Goal: Transaction & Acquisition: Subscribe to service/newsletter

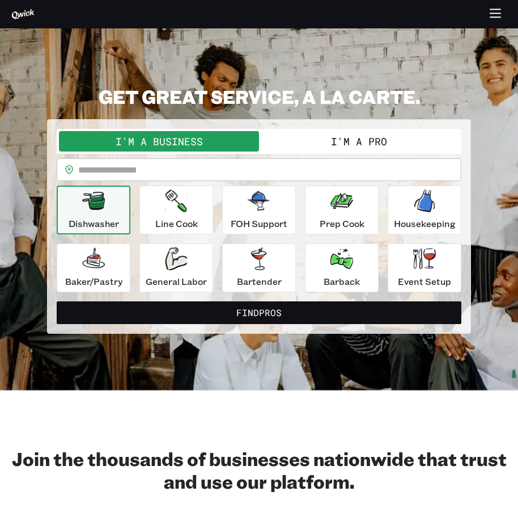
click at [351, 142] on button "I'm a Pro" at bounding box center [359, 141] width 200 height 20
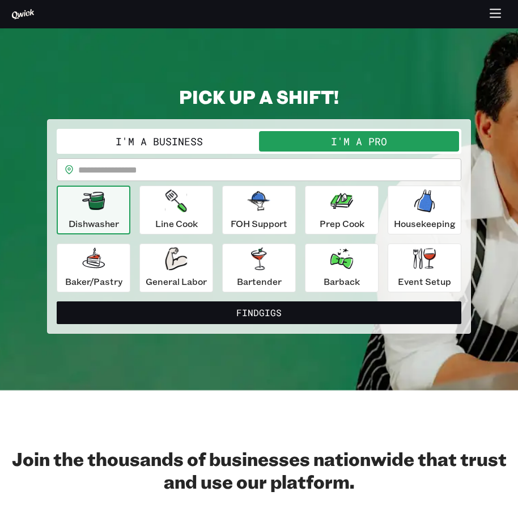
click at [353, 135] on button "I'm a Pro" at bounding box center [359, 141] width 200 height 20
click at [187, 219] on p "Line Cook" at bounding box center [176, 224] width 43 height 14
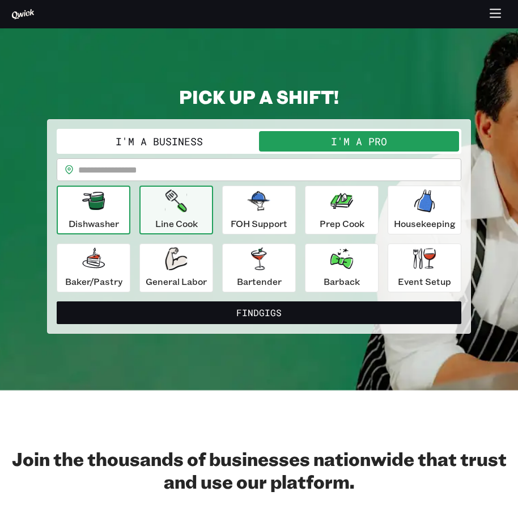
click at [108, 209] on div "Dishwasher" at bounding box center [94, 209] width 50 height 41
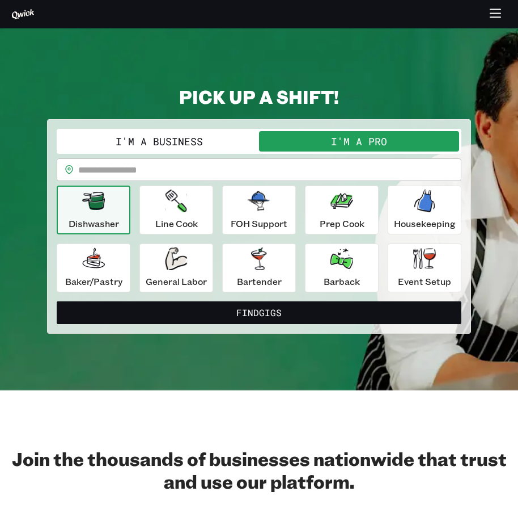
click at [107, 210] on div "Dishwasher" at bounding box center [94, 209] width 50 height 41
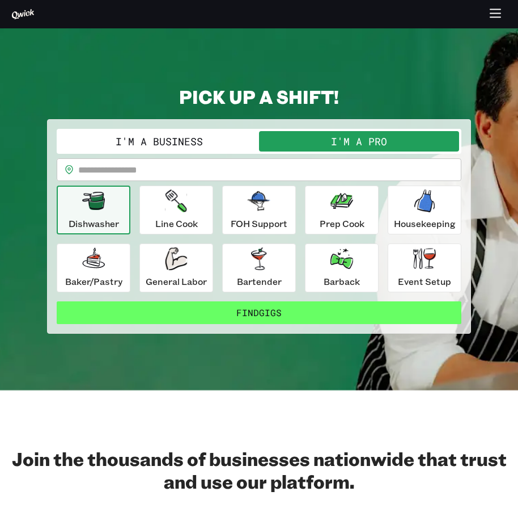
click at [248, 311] on button "Find Gigs" at bounding box center [259, 312] width 405 height 23
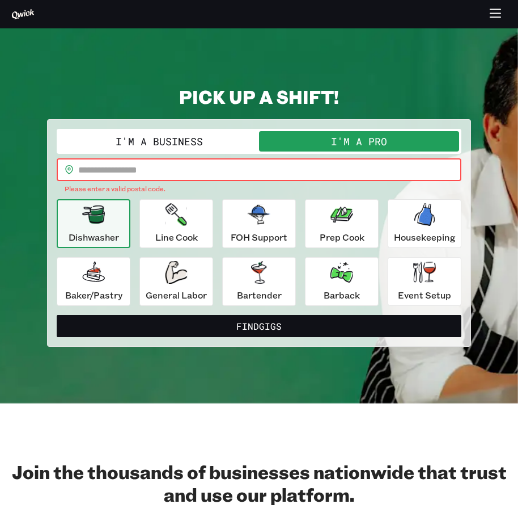
click at [88, 170] on input "text" at bounding box center [269, 169] width 383 height 23
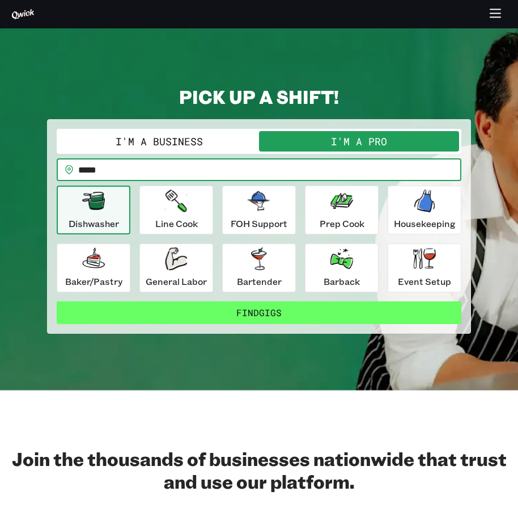
type input "*****"
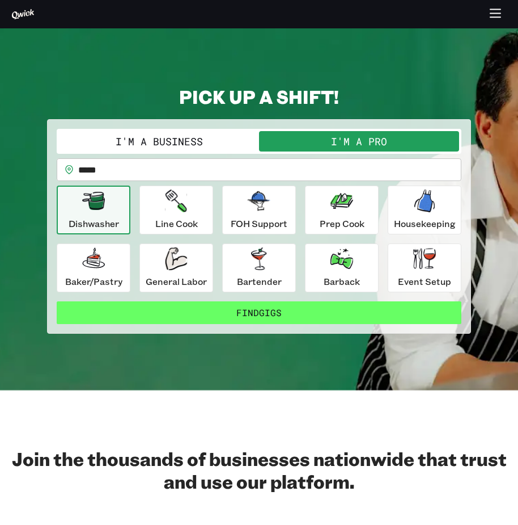
click at [353, 307] on button "Find Gigs" at bounding box center [259, 312] width 405 height 23
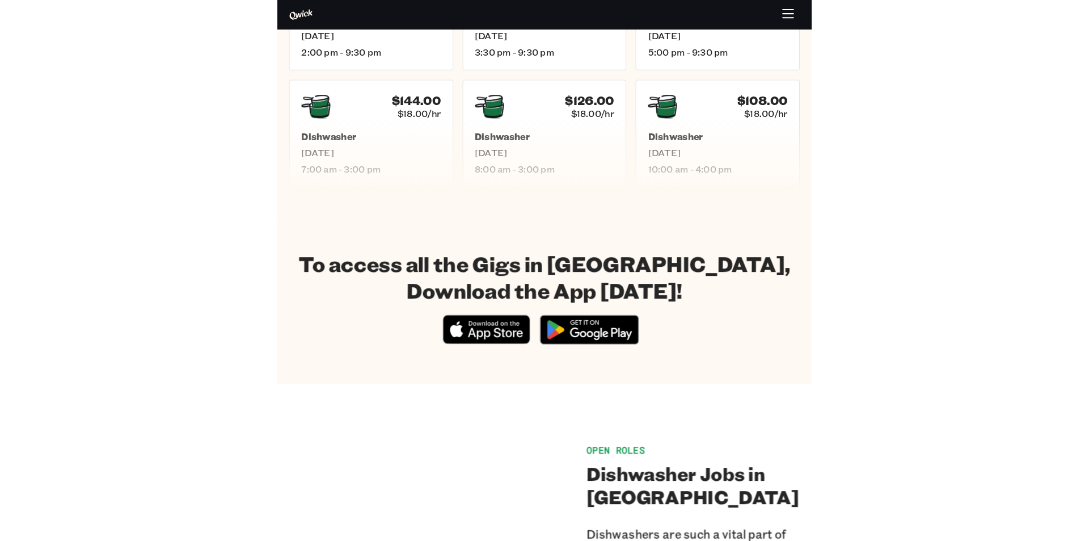
scroll to position [513, 0]
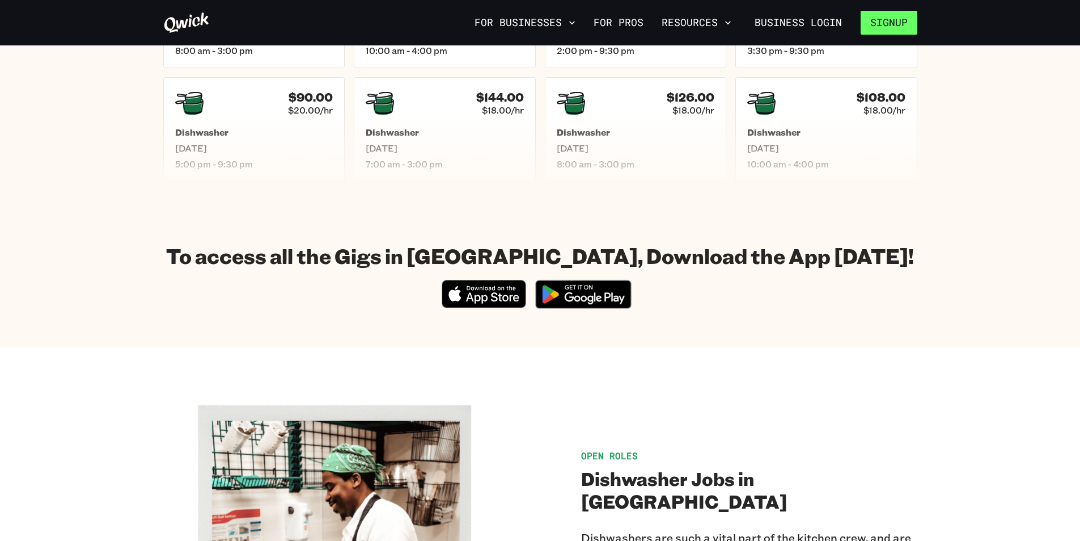
click at [518, 18] on button "Signup" at bounding box center [889, 23] width 57 height 24
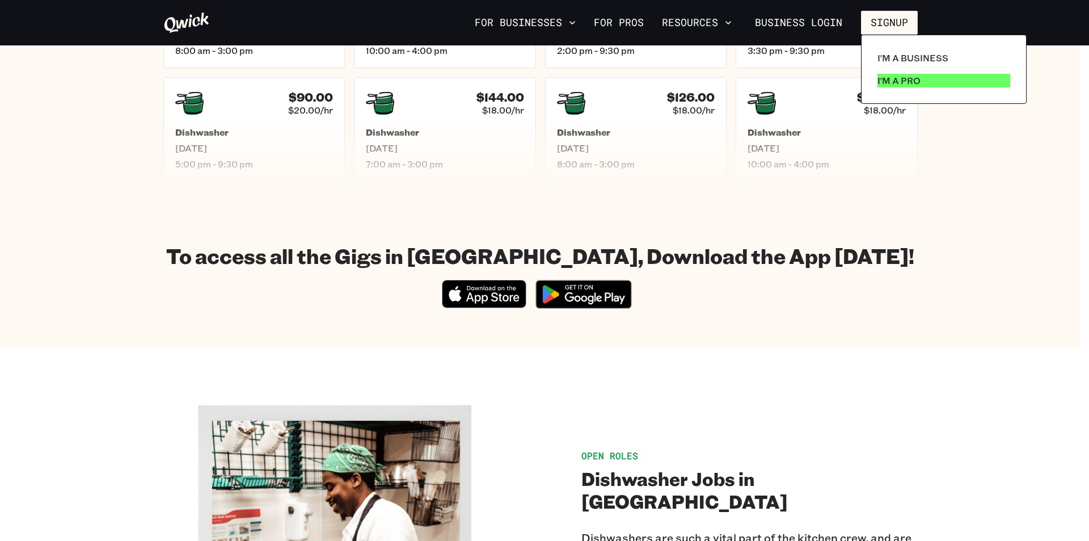
click at [518, 74] on p "I'm a Pro" at bounding box center [898, 81] width 43 height 14
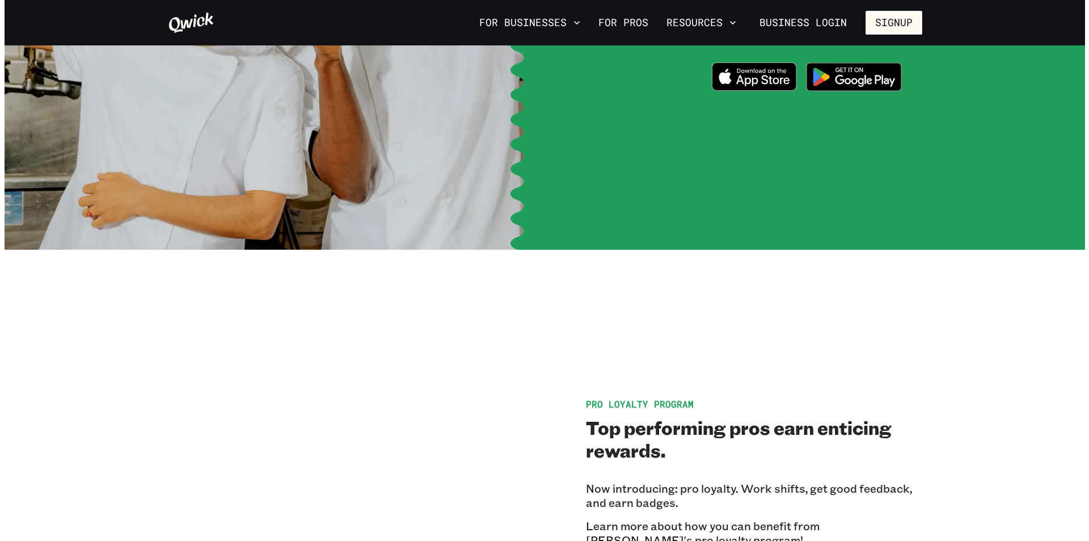
scroll to position [1928, 0]
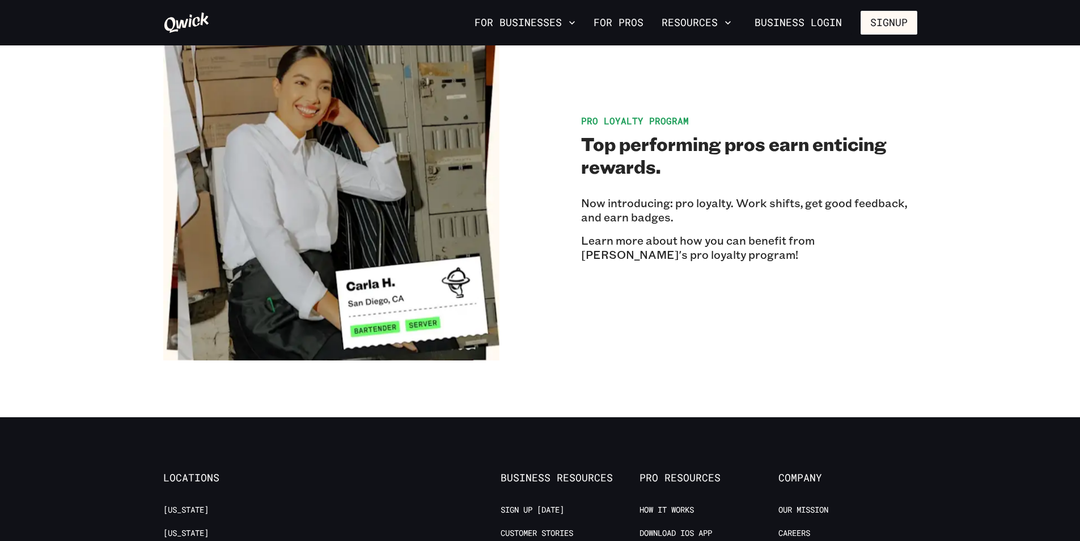
click at [857, 21] on nav "For Businesses For Pros Resources Business Login Signup" at bounding box center [693, 23] width 447 height 24
click at [873, 26] on button "Signup" at bounding box center [889, 23] width 57 height 24
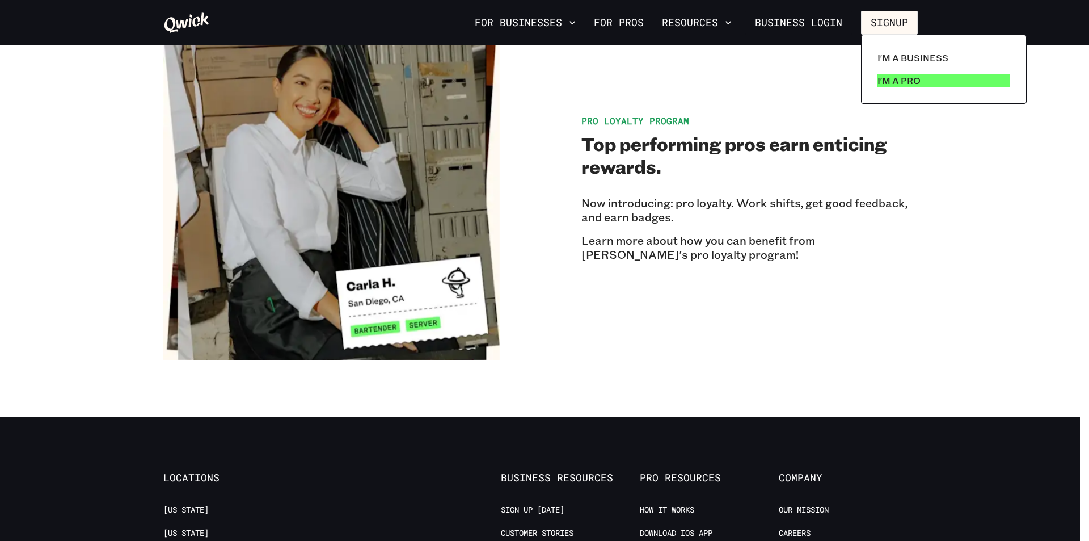
click at [883, 78] on p "I'm a Pro" at bounding box center [898, 81] width 43 height 14
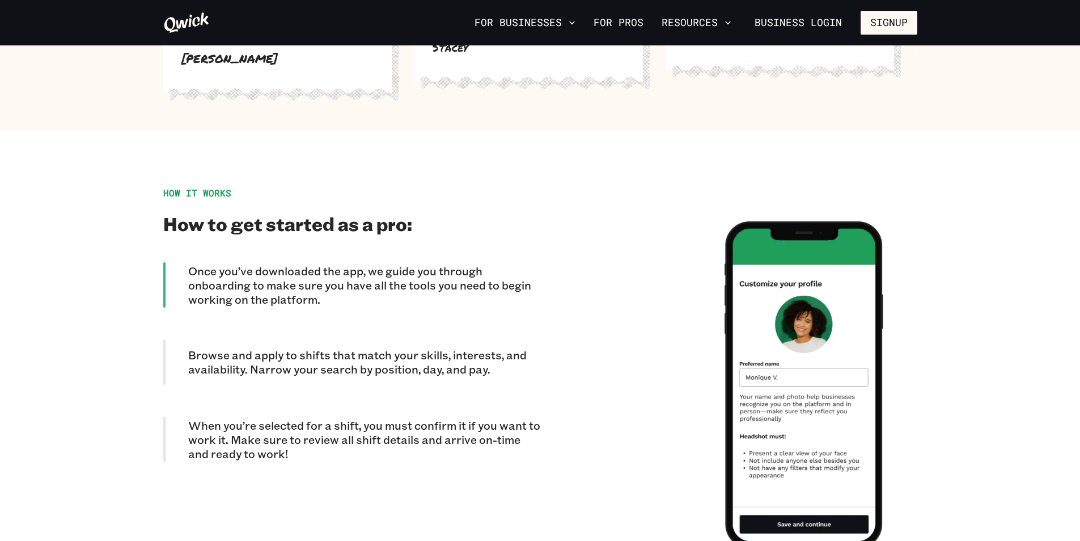
scroll to position [851, 0]
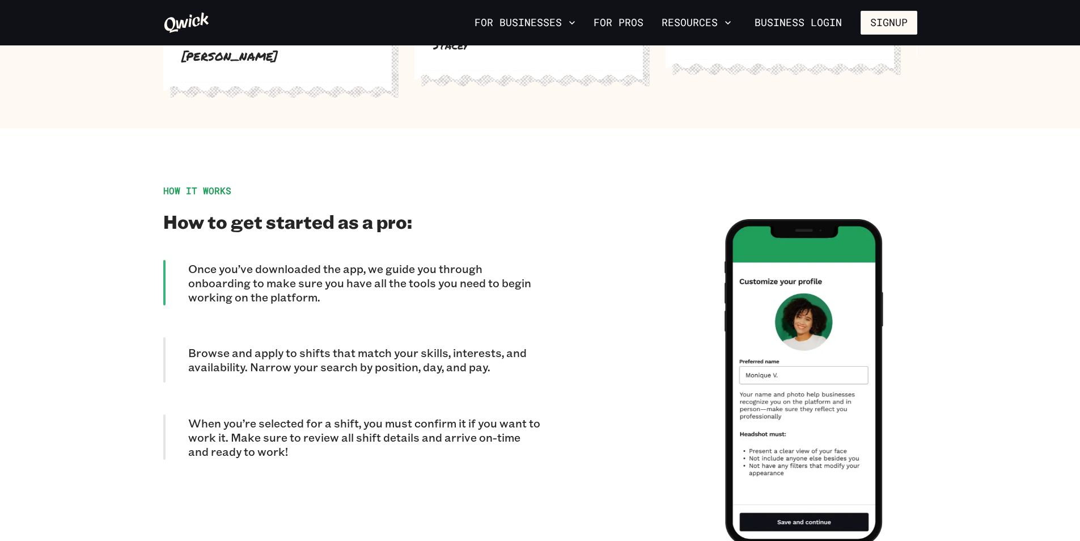
click at [254, 357] on p "Browse and apply to shifts that match your skills, interests, and availability.…" at bounding box center [364, 359] width 352 height 28
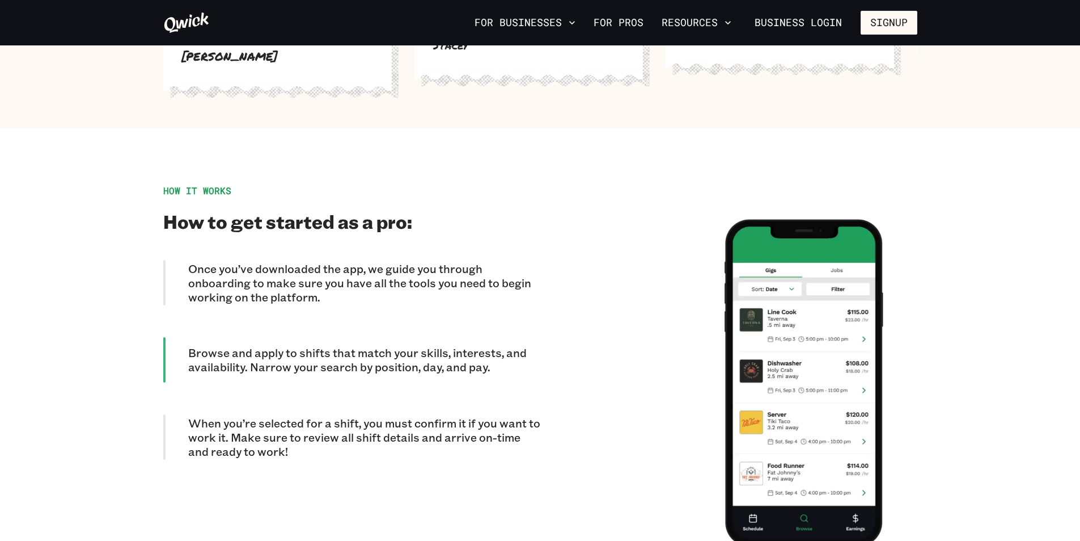
click at [292, 301] on div "Once you’ve downloaded the app, we guide you through onboarding to make sure yo…" at bounding box center [351, 360] width 377 height 200
click at [292, 267] on p "Once you’ve downloaded the app, we guide you through onboarding to make sure yo…" at bounding box center [364, 282] width 352 height 43
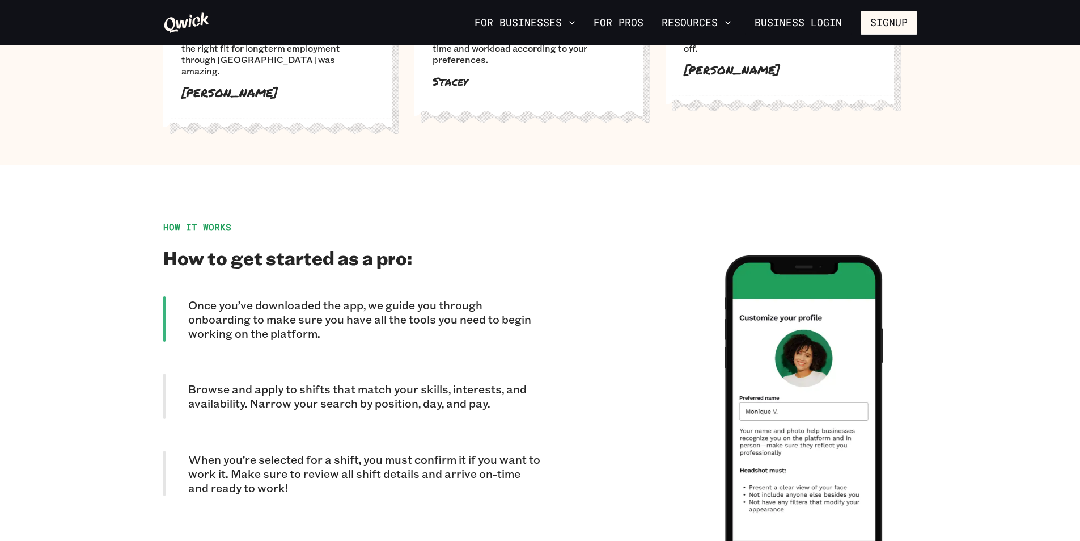
scroll to position [794, 0]
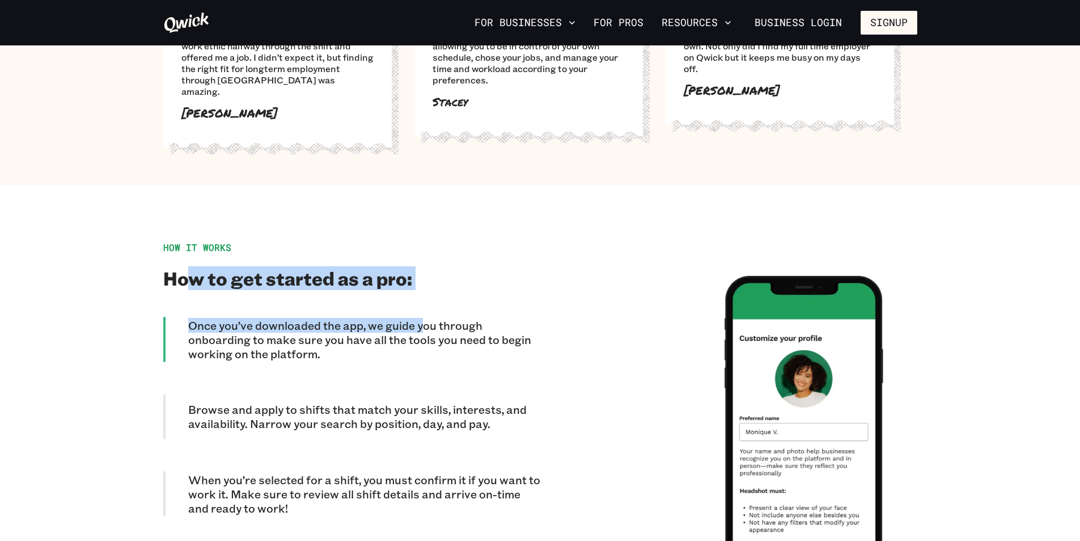
drag, startPoint x: 187, startPoint y: 274, endPoint x: 422, endPoint y: 320, distance: 239.4
click at [422, 320] on div "HOW IT WORKS How to get started as a pro: Once you’ve downloaded the app, we gu…" at bounding box center [351, 439] width 377 height 395
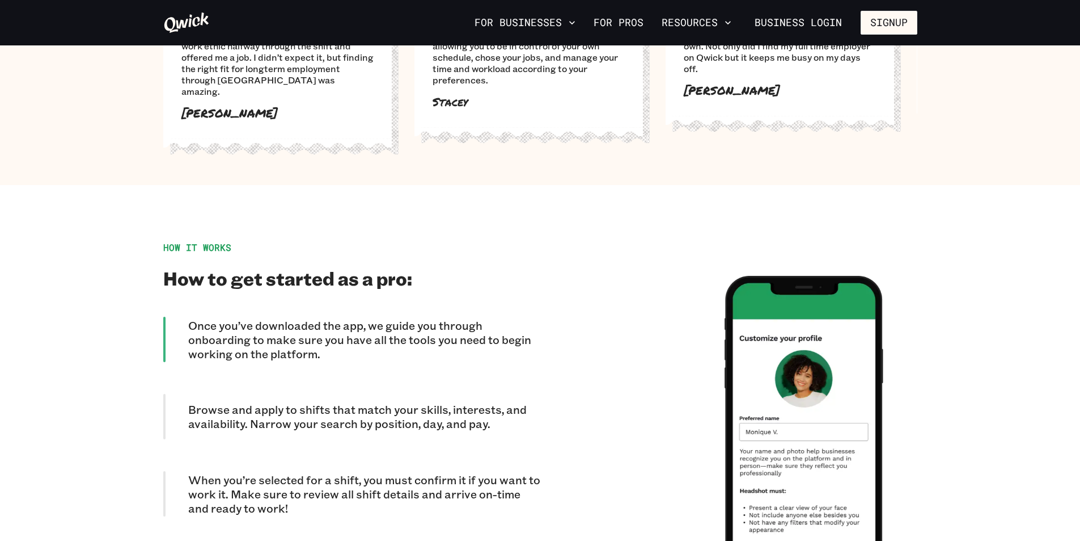
click at [440, 327] on p "Once you’ve downloaded the app, we guide you through onboarding to make sure yo…" at bounding box center [364, 339] width 352 height 43
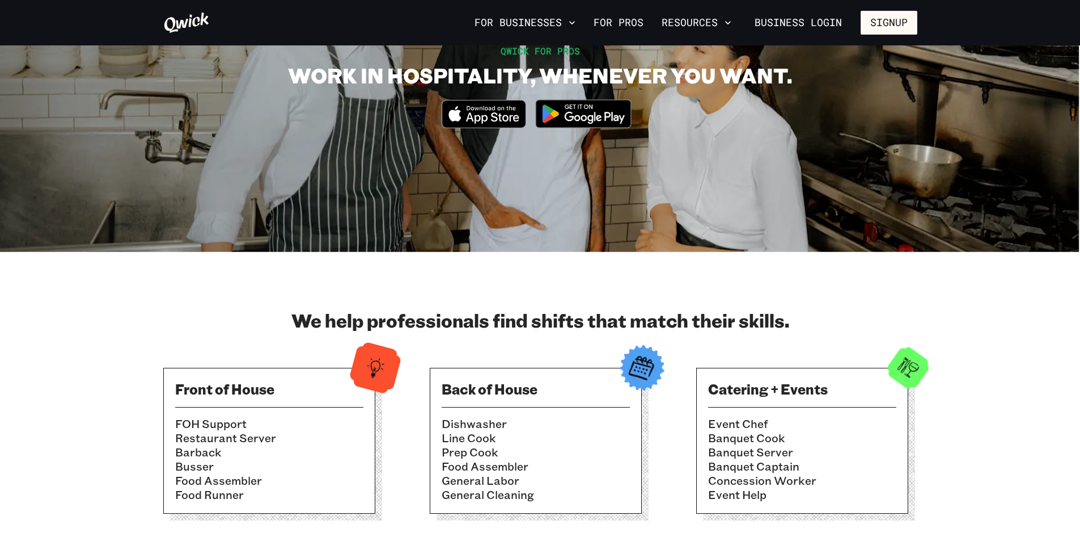
scroll to position [0, 0]
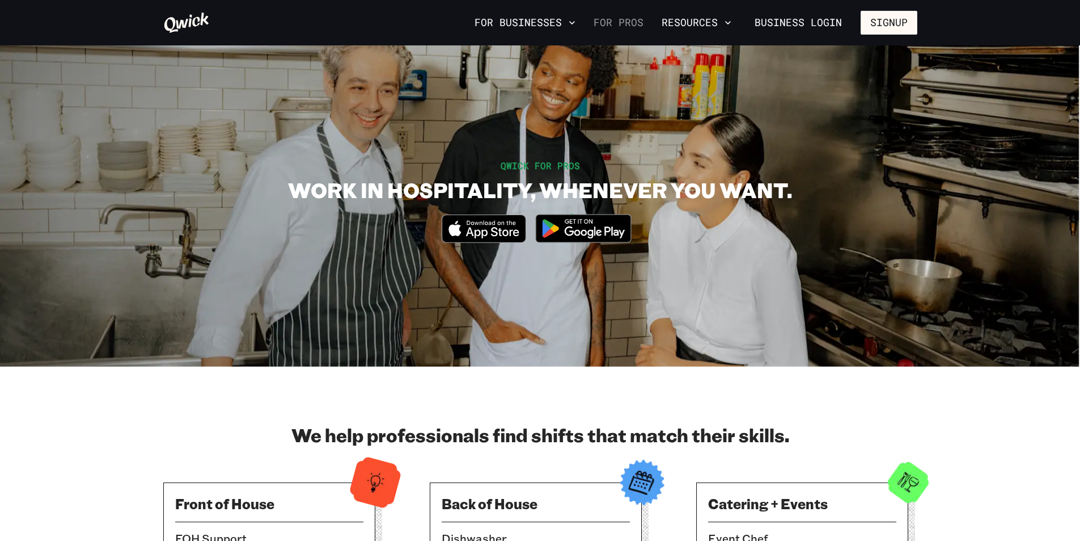
click at [632, 26] on link "For Pros" at bounding box center [618, 22] width 59 height 19
click at [628, 15] on link "For Pros" at bounding box center [618, 22] width 59 height 19
click at [626, 15] on link "For Pros" at bounding box center [618, 22] width 59 height 19
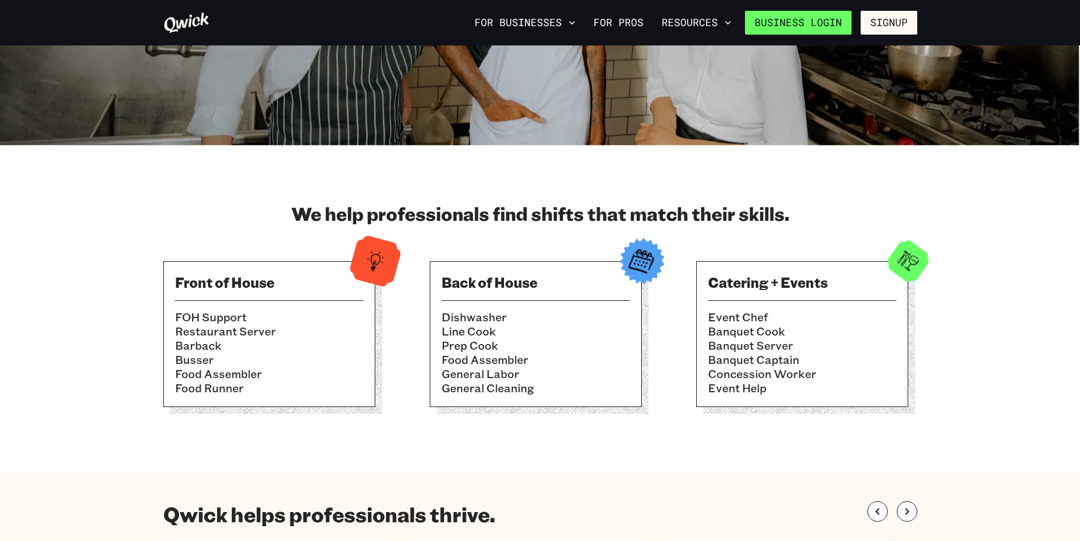
scroll to position [227, 0]
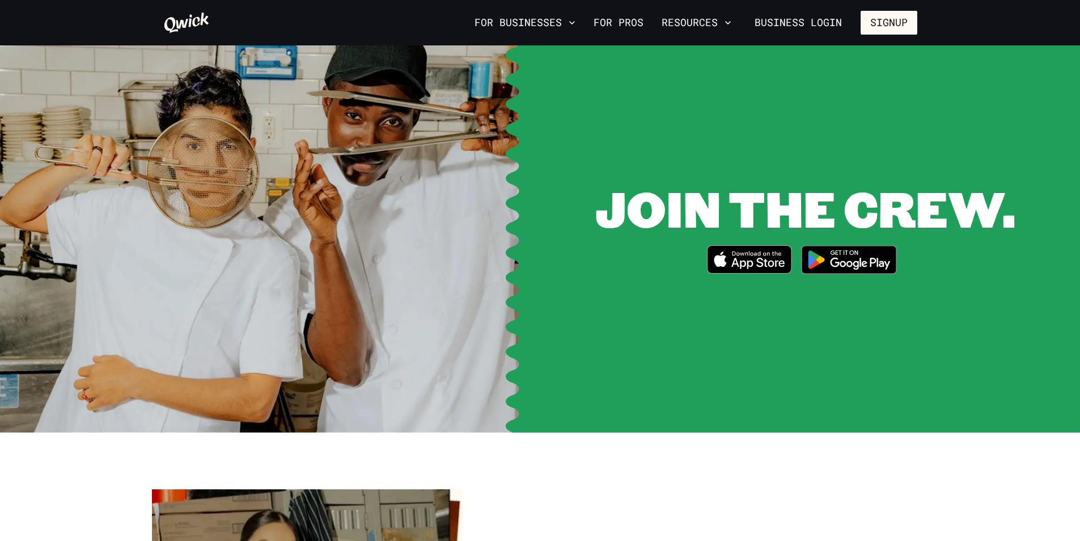
scroll to position [1928, 0]
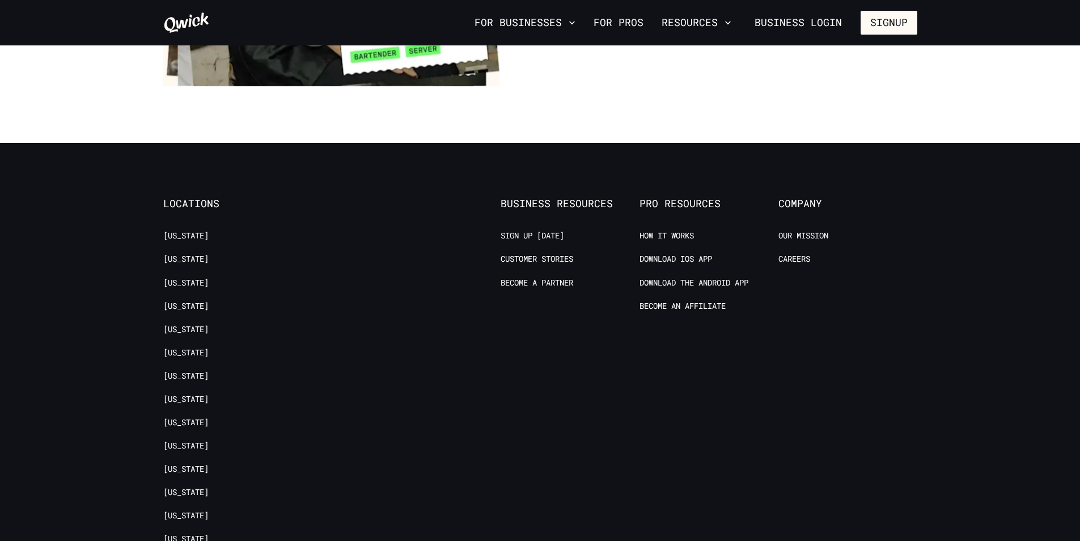
scroll to position [2212, 0]
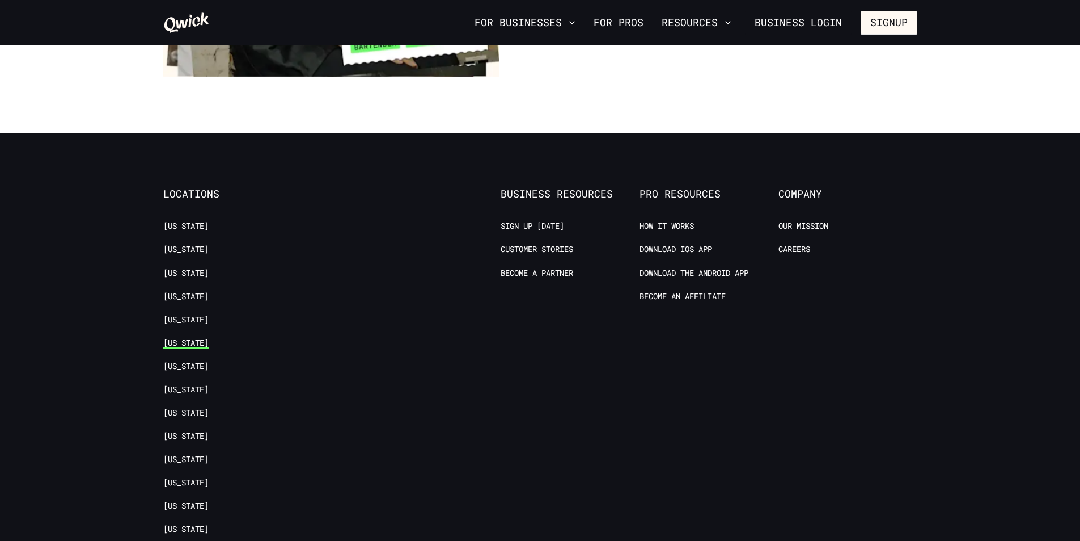
click at [189, 337] on link "[US_STATE]" at bounding box center [185, 342] width 45 height 11
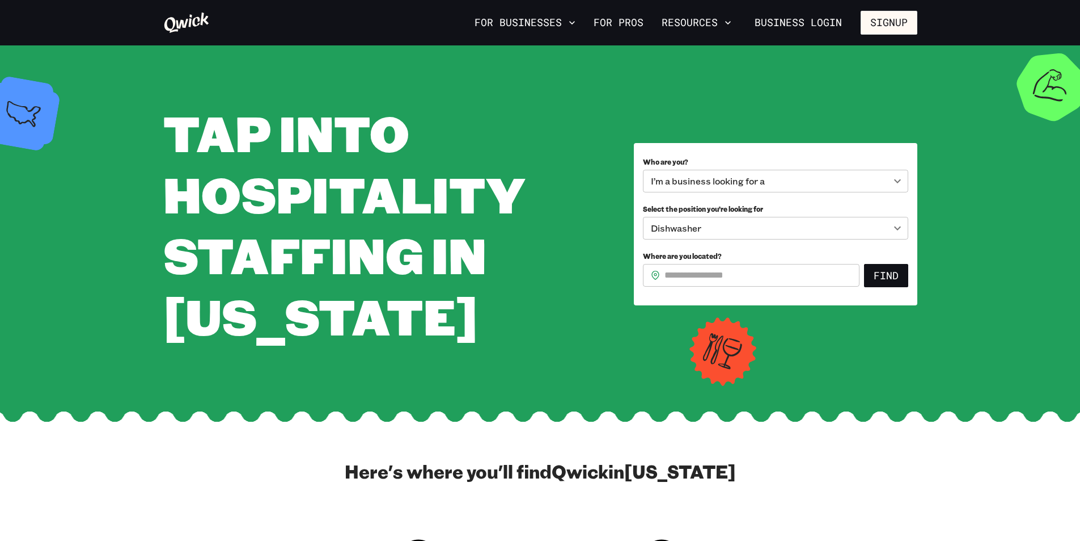
click at [662, 275] on div "​ ​" at bounding box center [751, 275] width 217 height 23
type input "*****"
click at [887, 280] on button "Find" at bounding box center [886, 276] width 44 height 24
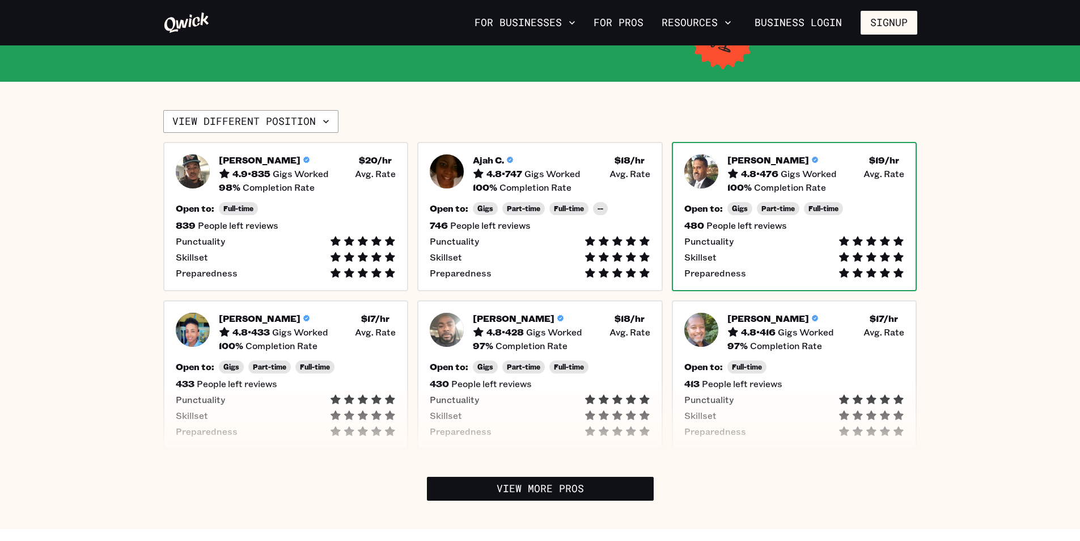
scroll to position [227, 0]
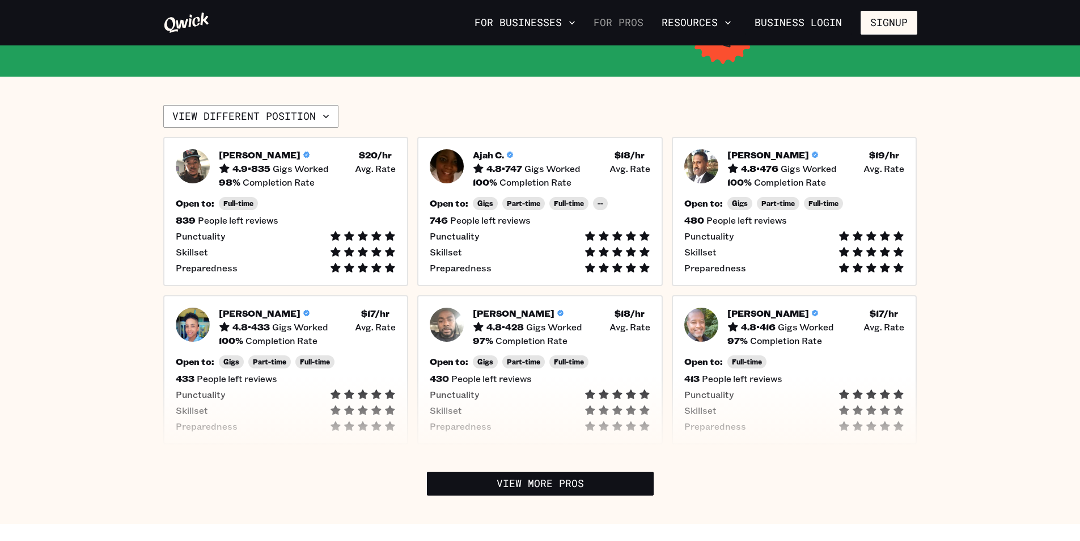
click at [614, 22] on link "For Pros" at bounding box center [618, 22] width 59 height 19
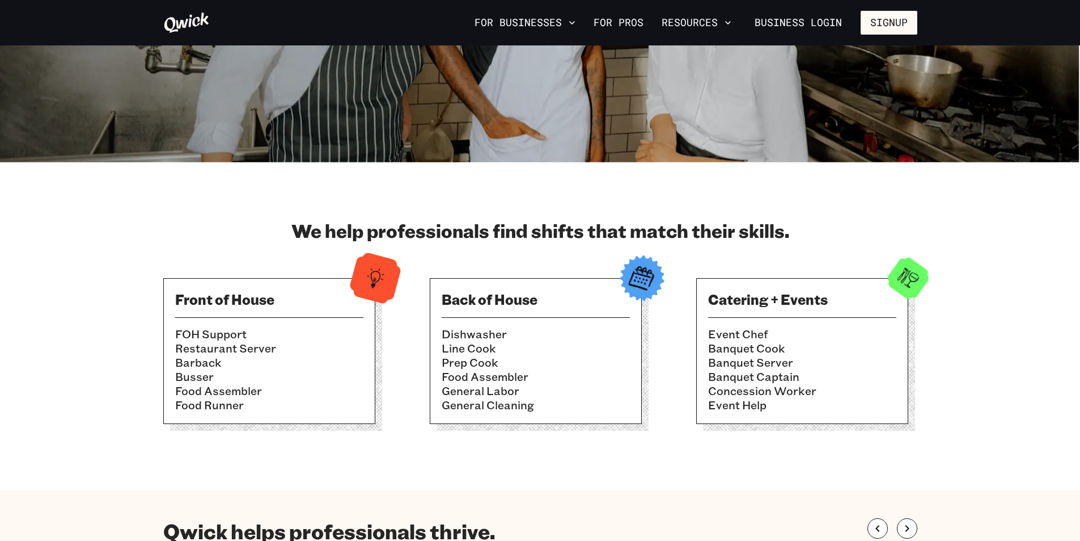
scroll to position [227, 0]
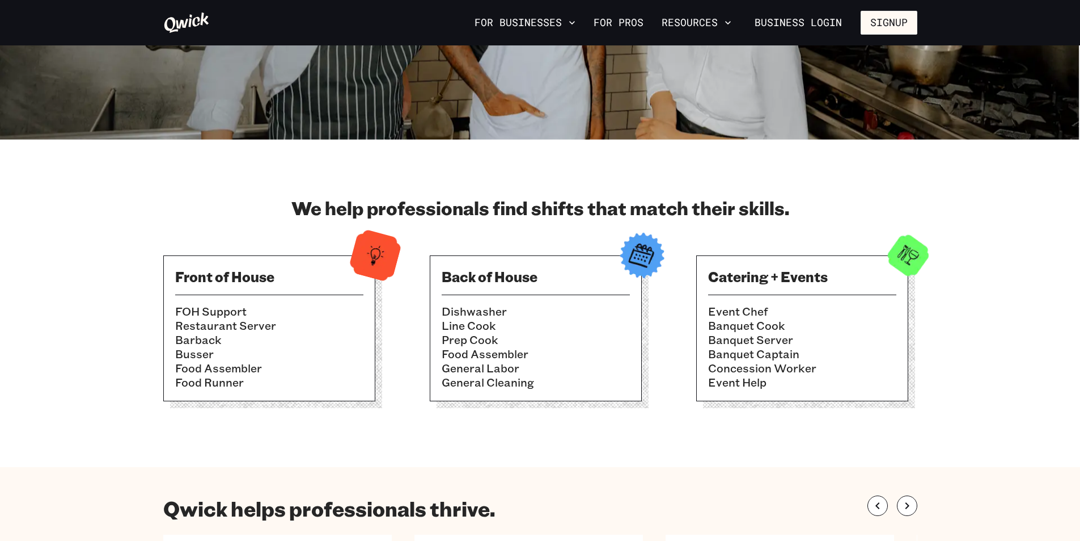
drag, startPoint x: 489, startPoint y: 314, endPoint x: 503, endPoint y: 297, distance: 21.4
click at [489, 313] on li "Dishwasher" at bounding box center [536, 311] width 188 height 14
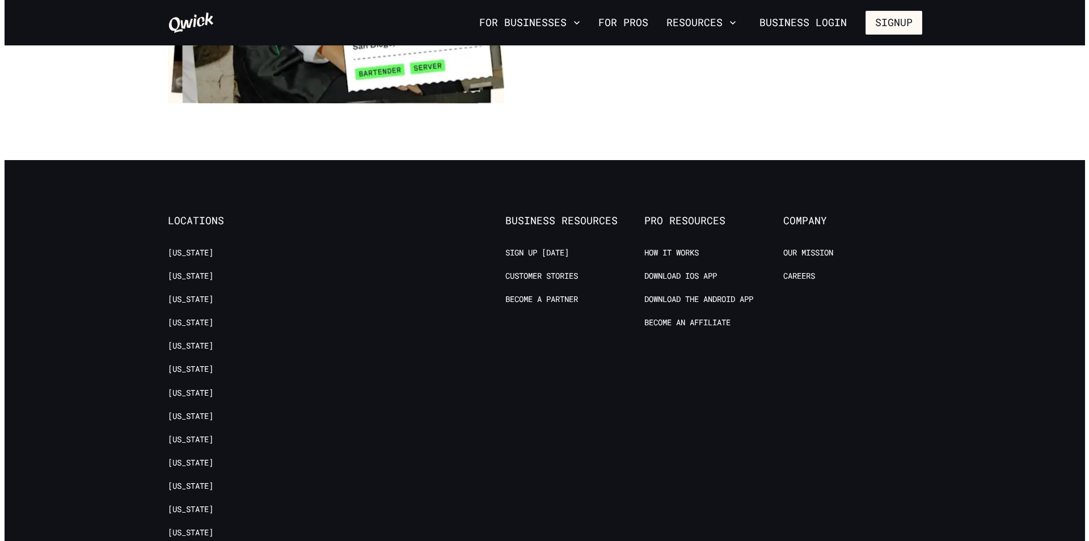
scroll to position [2212, 0]
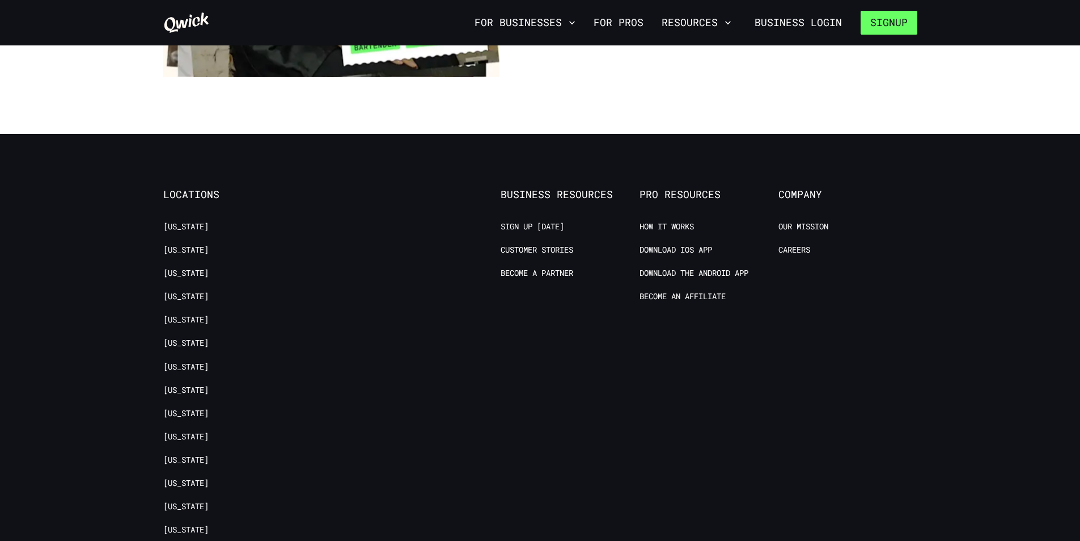
click at [890, 23] on button "Signup" at bounding box center [889, 23] width 57 height 24
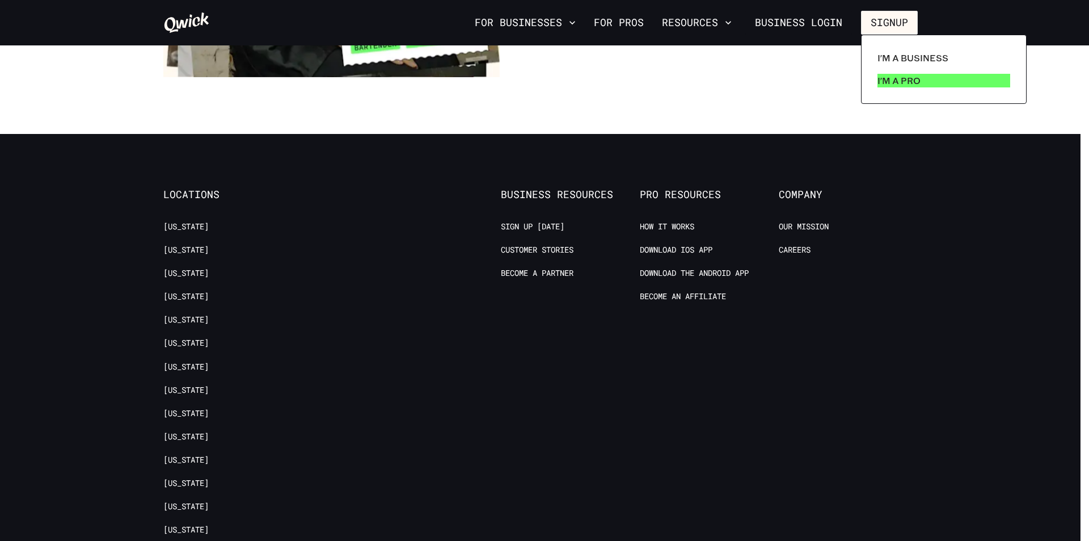
click at [900, 79] on p "I'm a Pro" at bounding box center [898, 81] width 43 height 14
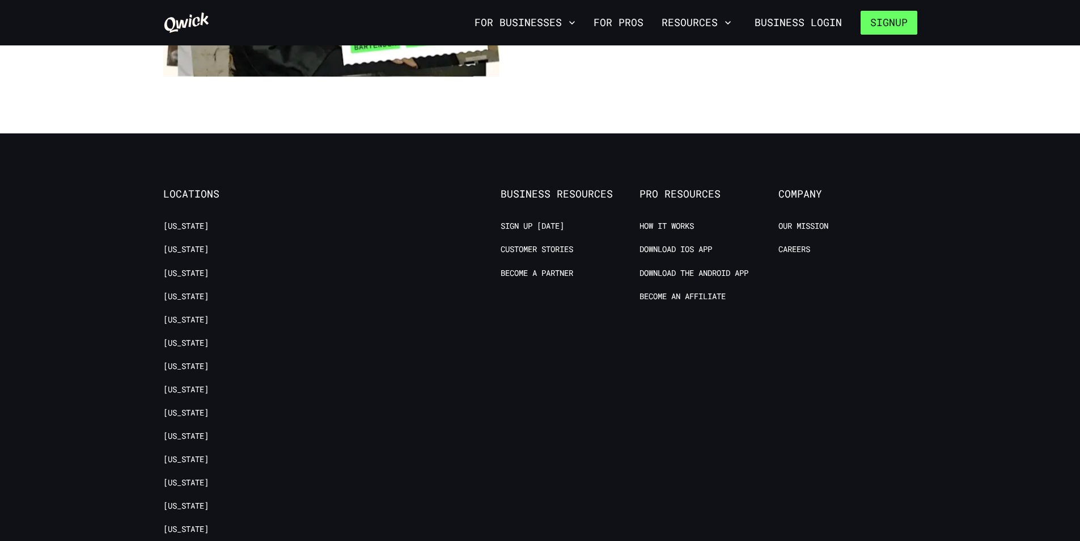
click at [883, 19] on button "Signup" at bounding box center [889, 23] width 57 height 24
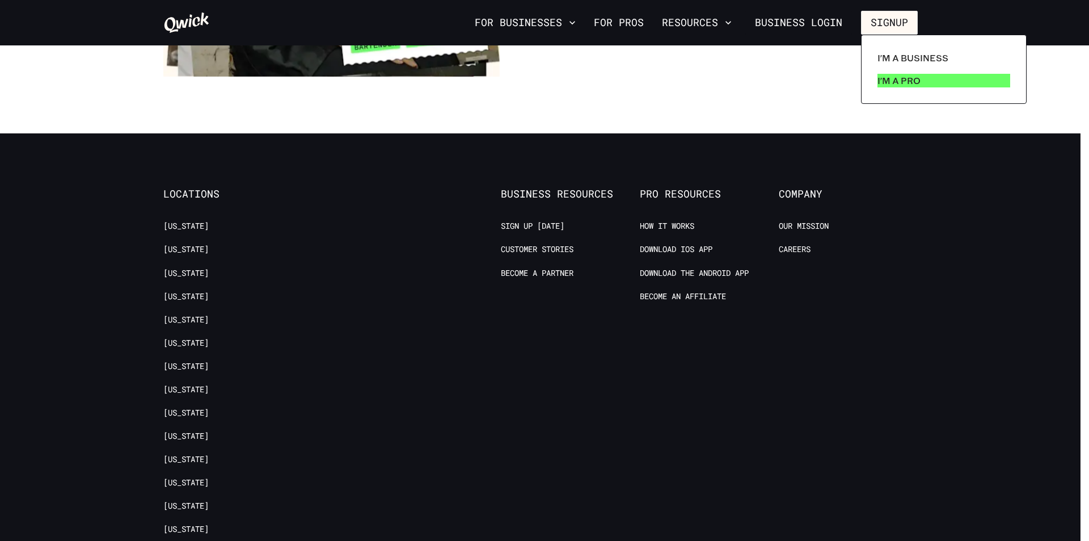
click at [884, 76] on p "I'm a Pro" at bounding box center [898, 81] width 43 height 14
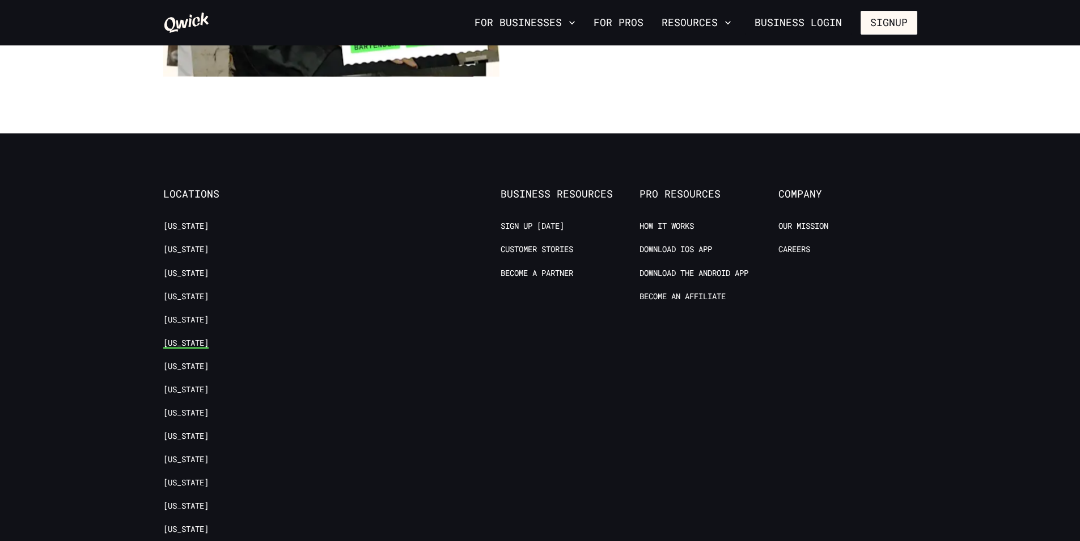
click at [187, 337] on link "[US_STATE]" at bounding box center [185, 342] width 45 height 11
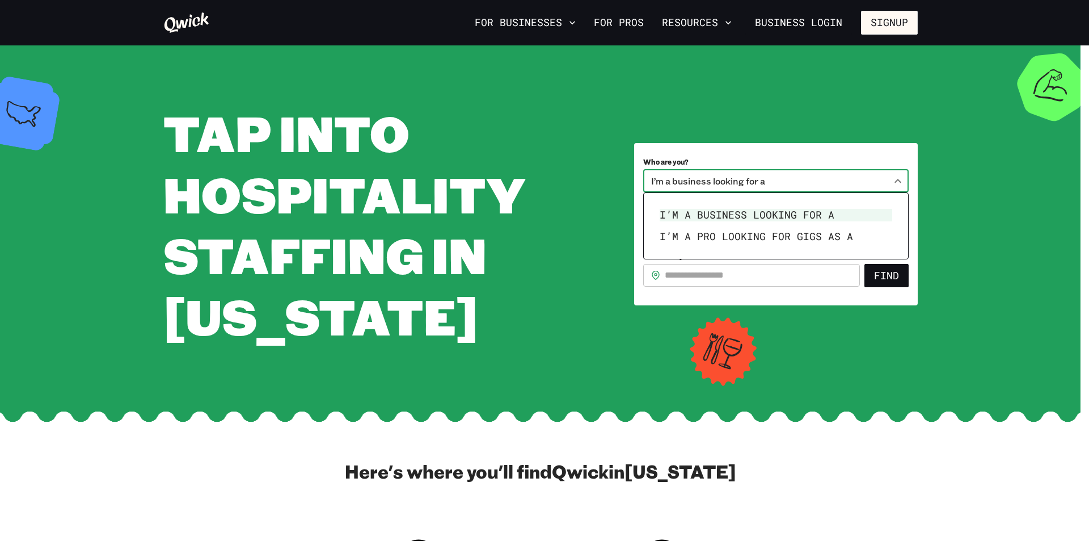
click at [893, 180] on body "**********" at bounding box center [544, 270] width 1089 height 541
click at [840, 235] on li "I’m a pro looking for Gigs as a" at bounding box center [776, 237] width 242 height 22
type input "***"
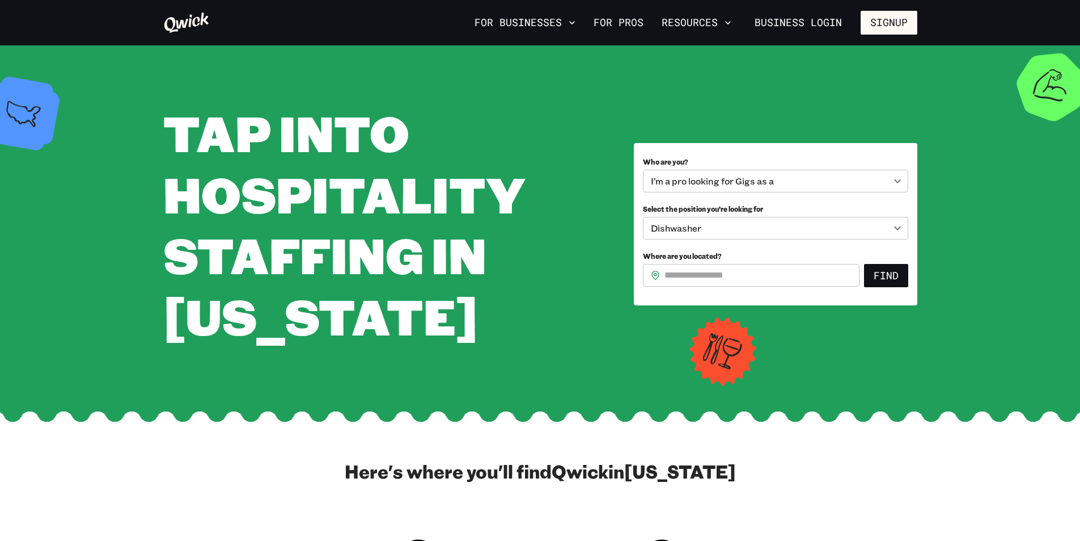
click at [662, 273] on div "​ ​" at bounding box center [751, 275] width 217 height 23
type input "*****"
click at [892, 272] on button "Find" at bounding box center [886, 276] width 44 height 24
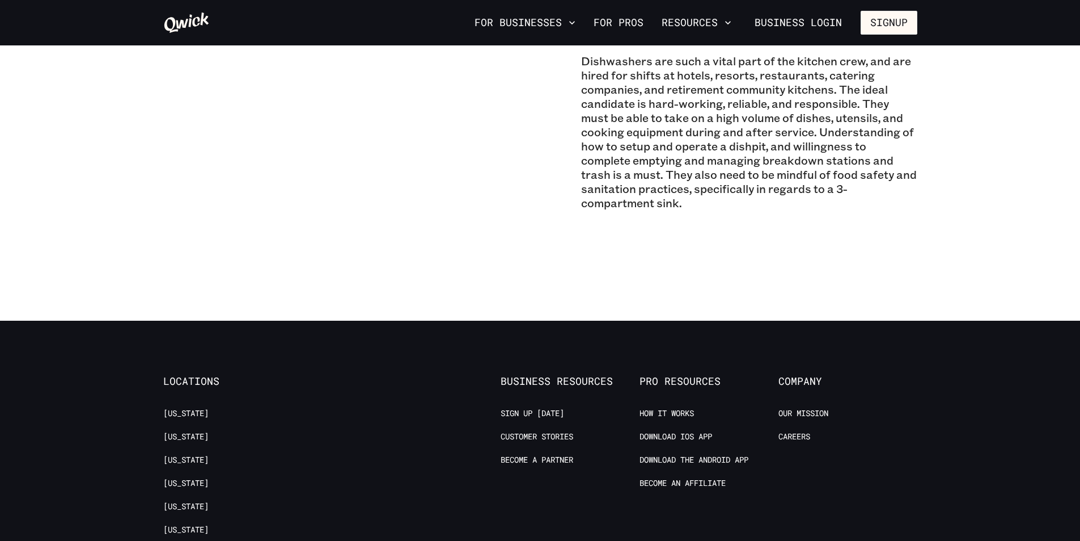
scroll to position [1134, 0]
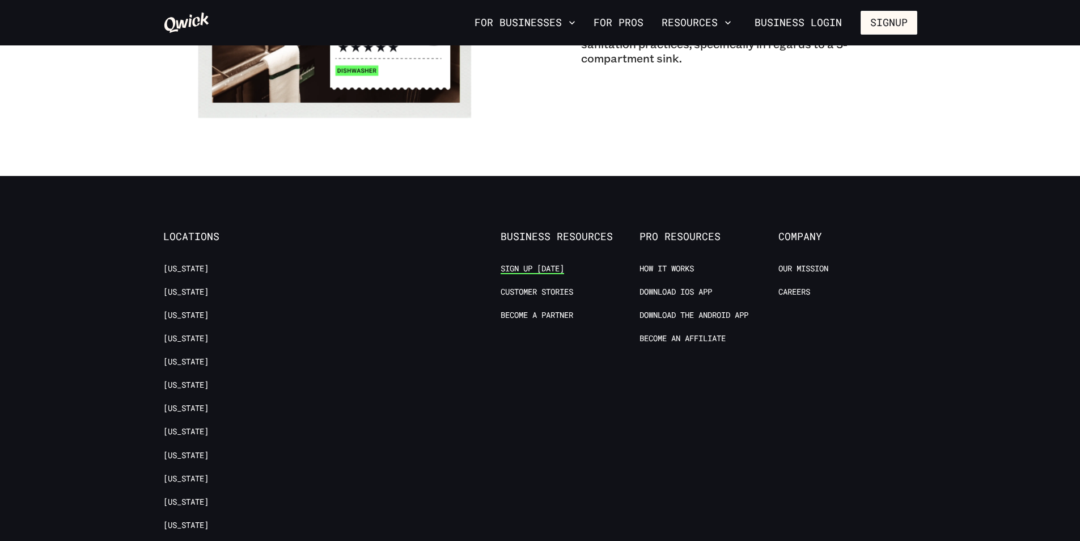
click at [548, 272] on link "Sign up [DATE]" at bounding box center [533, 268] width 64 height 11
click at [612, 23] on link "For Pros" at bounding box center [618, 22] width 59 height 19
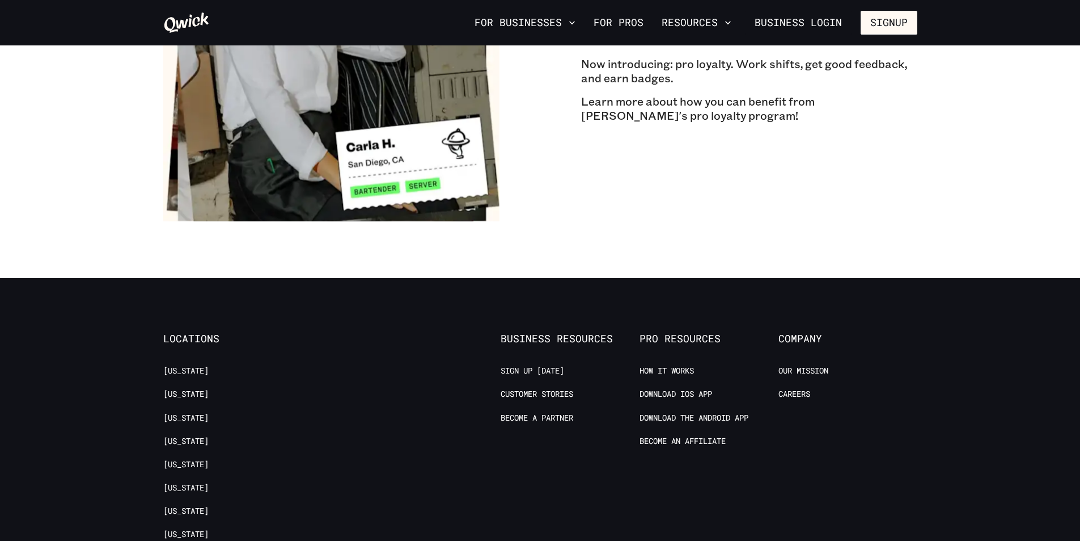
scroll to position [2155, 0]
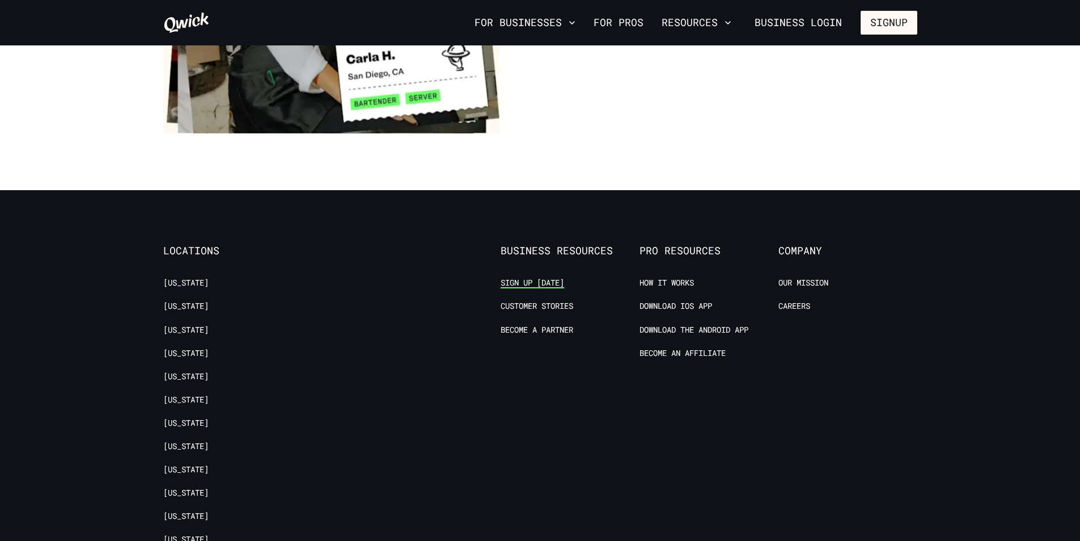
click at [546, 277] on link "Sign up [DATE]" at bounding box center [533, 282] width 64 height 11
